Goal: Transaction & Acquisition: Book appointment/travel/reservation

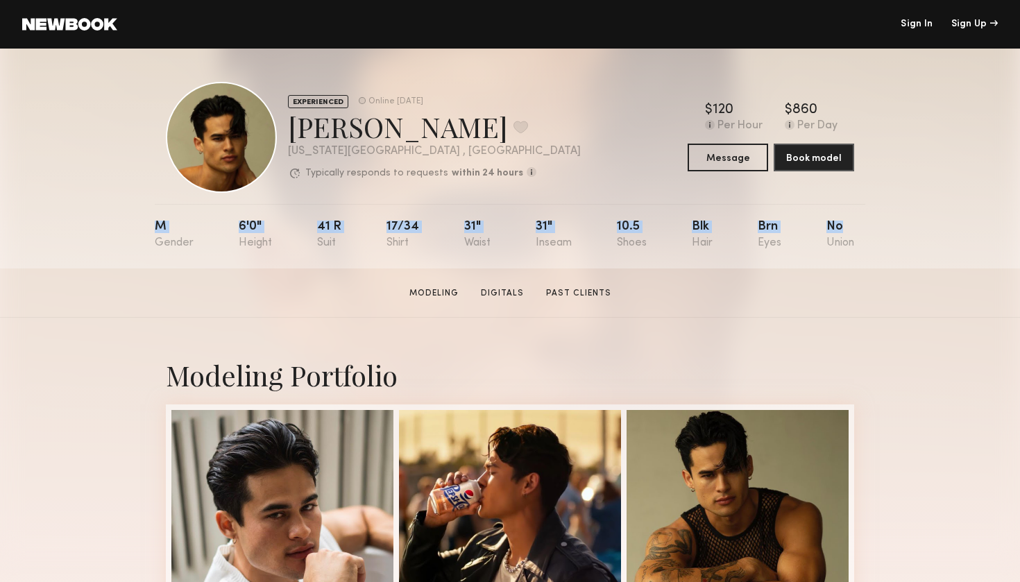
drag, startPoint x: 157, startPoint y: 226, endPoint x: 858, endPoint y: 233, distance: 700.5
click at [858, 233] on nb-model-profile-props "M 6'0" 41 r 17/34 31" 31" 10.5 Blk Brn No" at bounding box center [510, 236] width 710 height 65
copy div "M 6'0" 41 r 17/34 31" 31" 10.5 Blk Brn No"
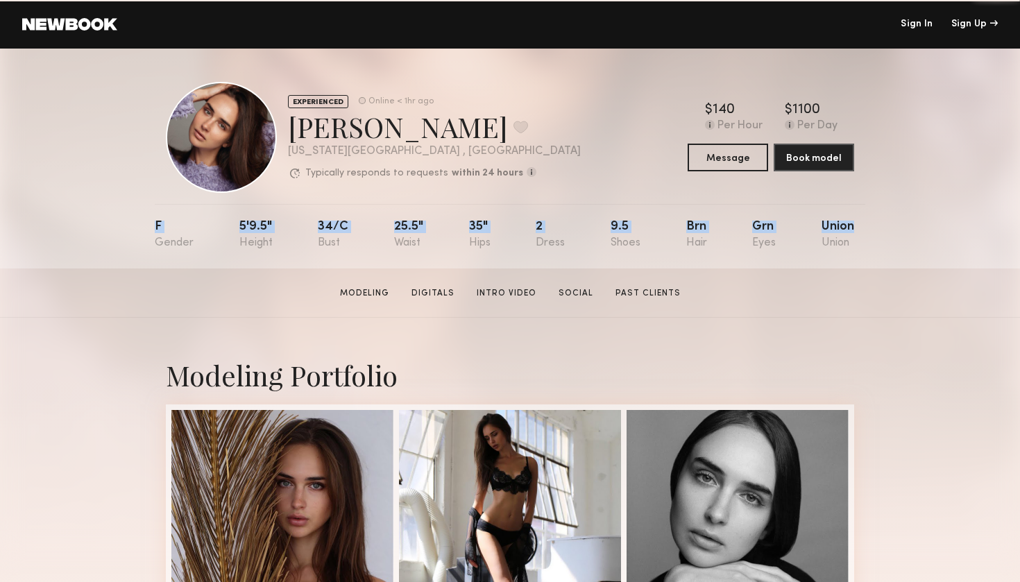
drag, startPoint x: 155, startPoint y: 224, endPoint x: 863, endPoint y: 229, distance: 708.8
click at [864, 229] on nb-model-profile-props "F 5'9.5" 34/c 25.5" 35" 2 9.5 Brn Grn Union" at bounding box center [510, 236] width 710 height 65
copy div "F 5'9.5" 34/c 25.5" 35" 2 9.5 Brn Grn Union"
